Goal: Transaction & Acquisition: Download file/media

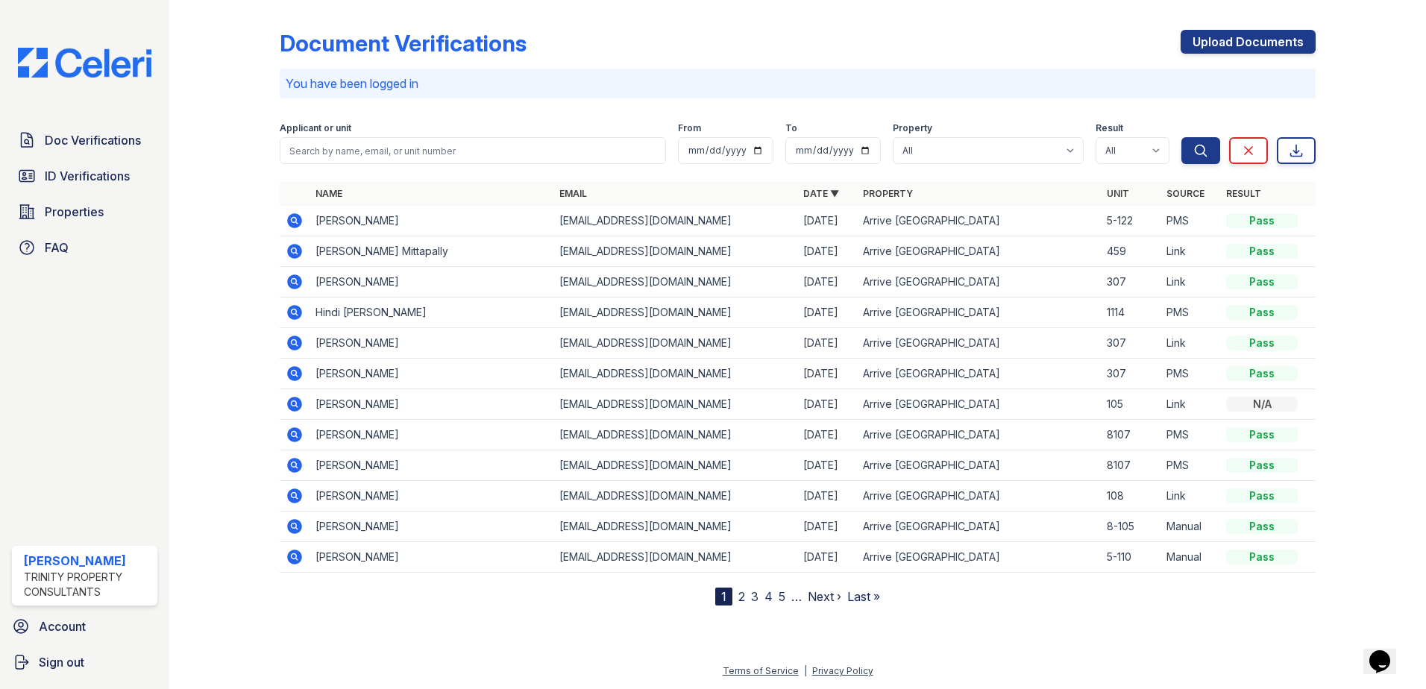
click at [296, 221] on icon at bounding box center [295, 221] width 18 height 18
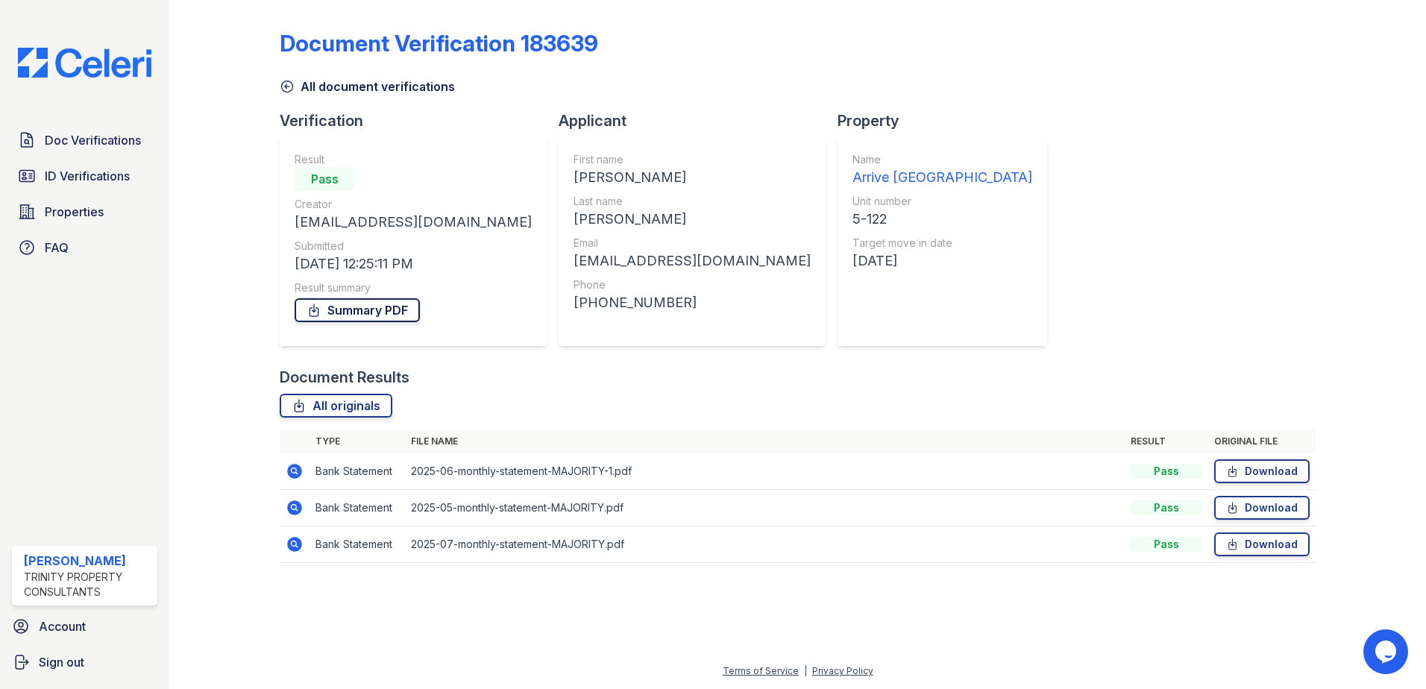
click at [372, 310] on link "Summary PDF" at bounding box center [357, 310] width 125 height 24
click at [334, 313] on link "Summary PDF" at bounding box center [357, 310] width 125 height 24
click at [1263, 471] on link "Download" at bounding box center [1262, 472] width 95 height 24
click at [1289, 513] on link "Download" at bounding box center [1262, 508] width 95 height 24
click at [1287, 546] on link "Download" at bounding box center [1262, 545] width 95 height 24
